Goal: Transaction & Acquisition: Purchase product/service

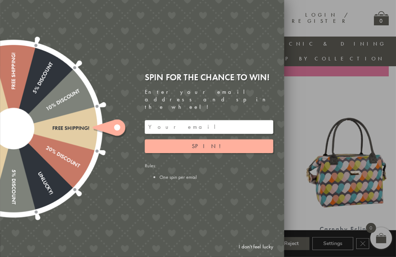
scroll to position [226, 5]
click at [255, 254] on link "I don't feel lucky" at bounding box center [256, 246] width 42 height 13
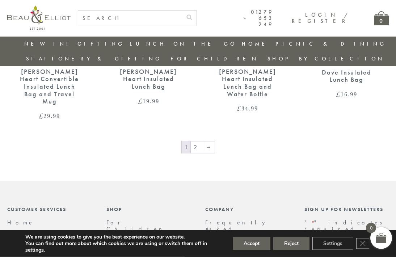
scroll to position [1112, 0]
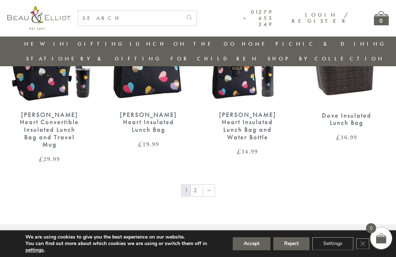
click at [207, 185] on link "→" at bounding box center [209, 191] width 12 height 12
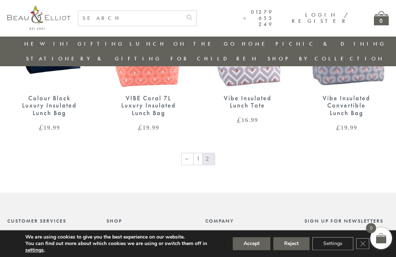
scroll to position [551, 0]
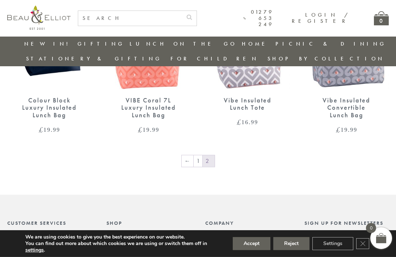
click at [188, 155] on link "←" at bounding box center [188, 161] width 12 height 12
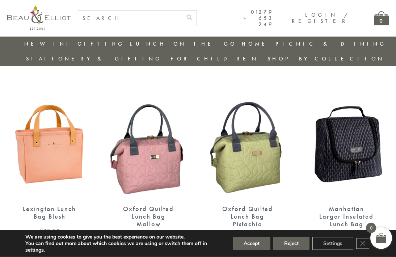
scroll to position [632, 0]
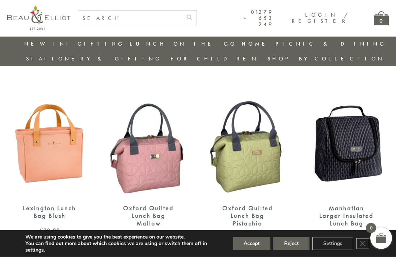
click at [259, 150] on img at bounding box center [247, 142] width 85 height 109
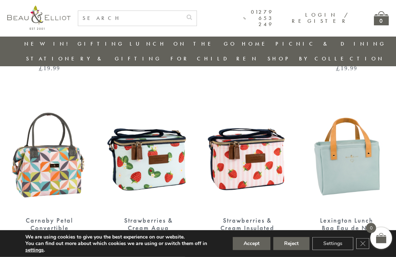
scroll to position [424, 0]
click at [151, 157] on img at bounding box center [149, 154] width 85 height 109
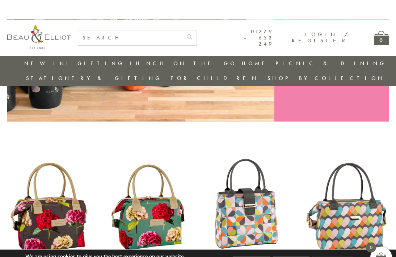
scroll to position [0, 0]
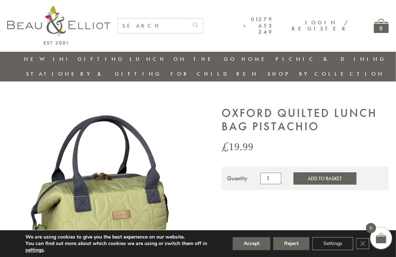
scroll to position [0, 7]
